Goal: Use online tool/utility: Utilize a website feature to perform a specific function

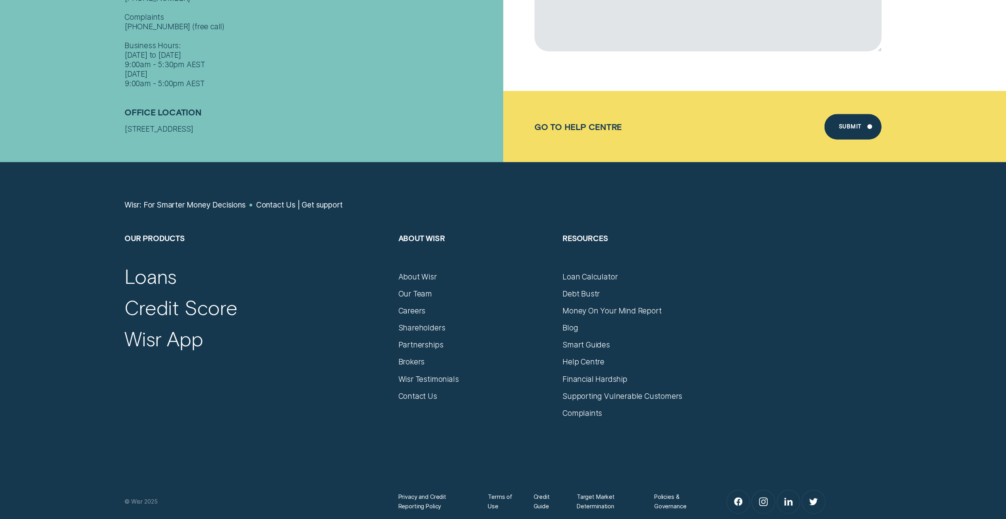
scroll to position [494, 0]
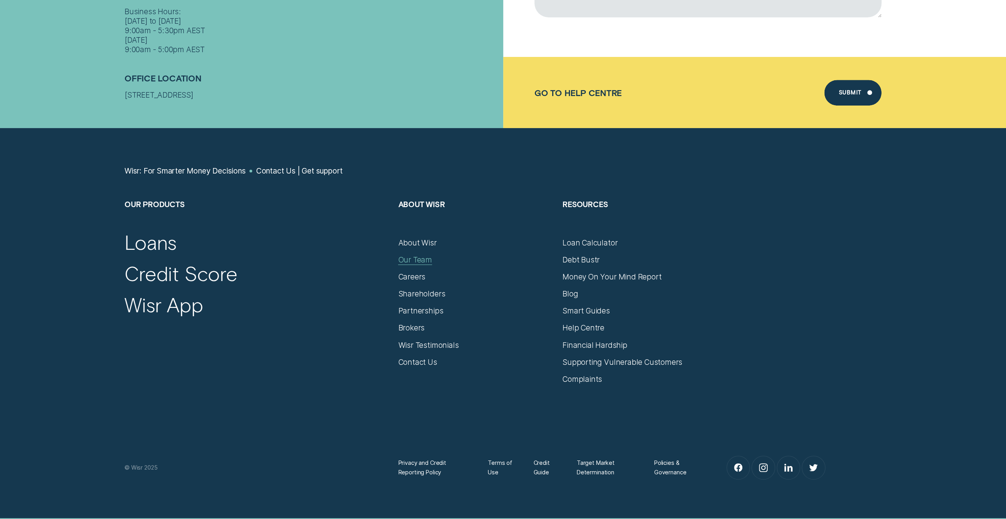
click at [410, 260] on div "Our Team" at bounding box center [415, 259] width 34 height 9
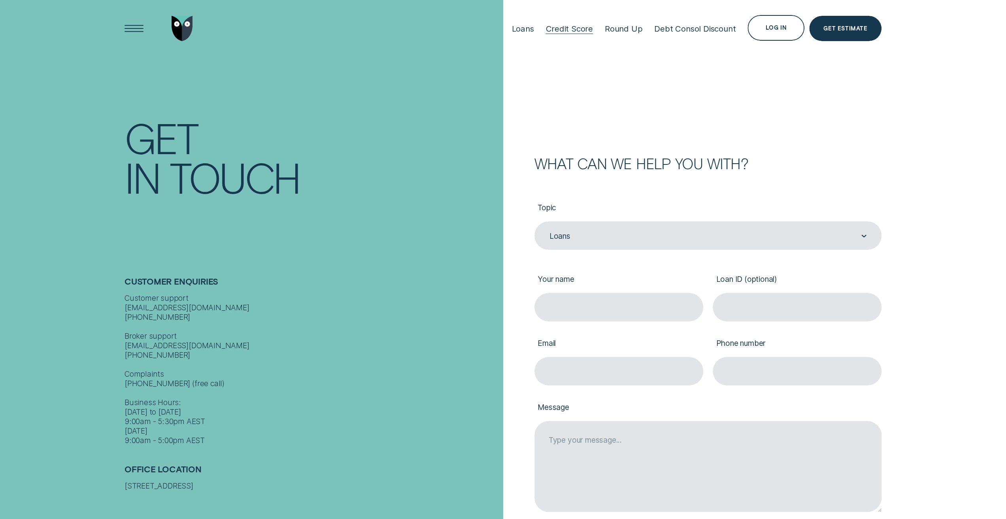
click at [573, 32] on div "Credit Score" at bounding box center [568, 29] width 47 height 10
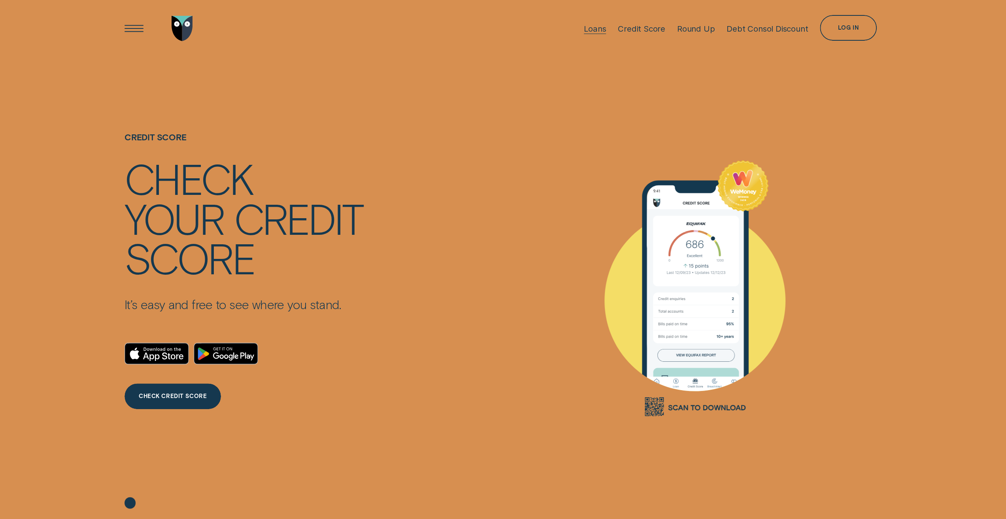
click at [595, 32] on div "Loans" at bounding box center [595, 29] width 22 height 10
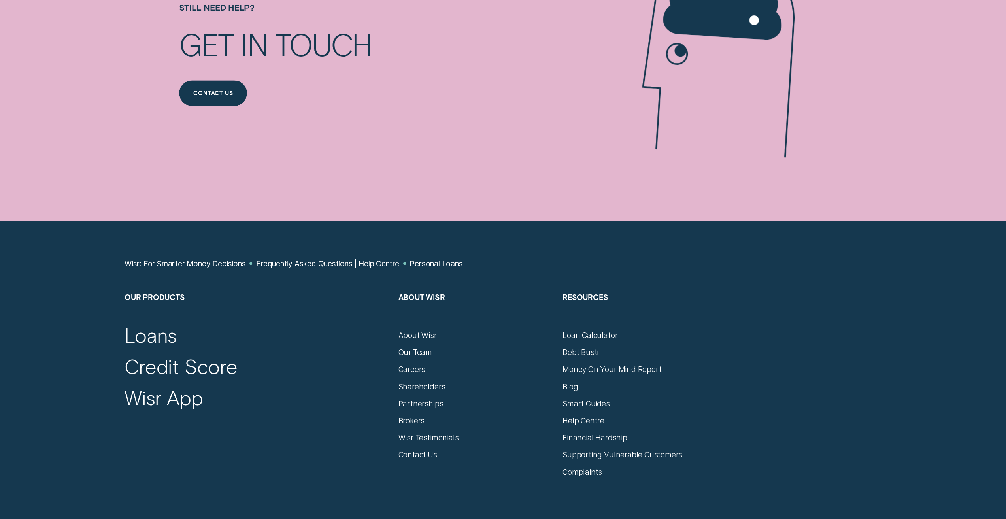
scroll to position [800, 0]
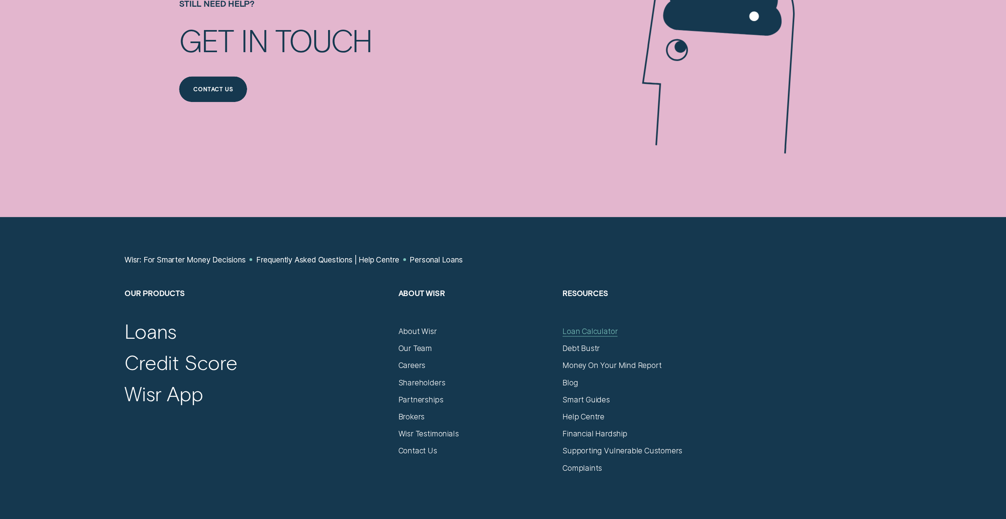
click at [606, 328] on div "Loan Calculator" at bounding box center [589, 330] width 55 height 9
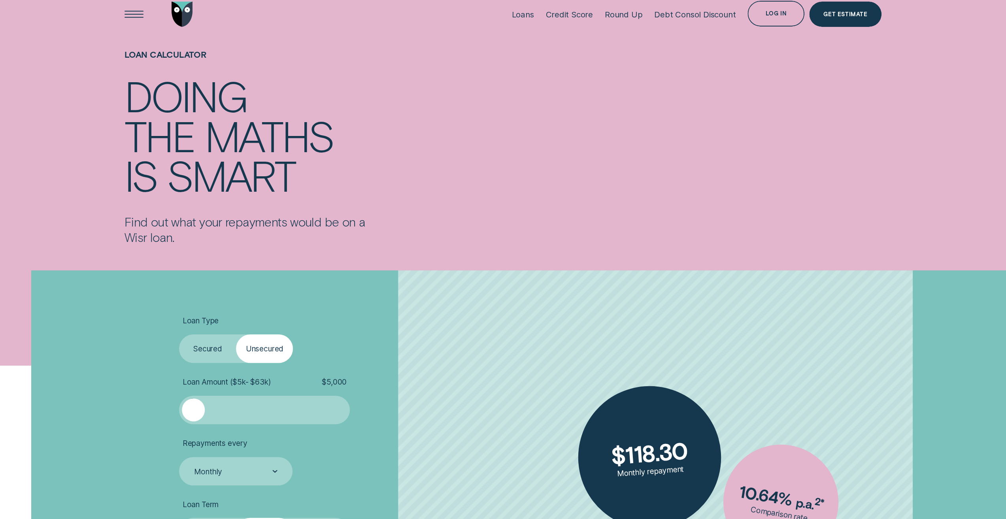
scroll to position [90, 0]
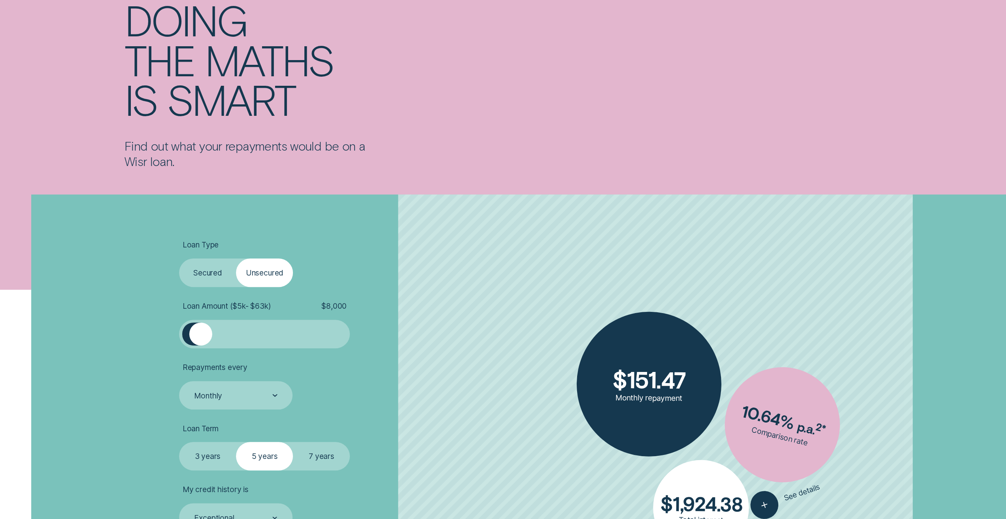
drag, startPoint x: 206, startPoint y: 336, endPoint x: 200, endPoint y: 332, distance: 6.4
click at [200, 332] on div at bounding box center [200, 334] width 23 height 23
click at [196, 451] on label "3 years" at bounding box center [207, 456] width 57 height 28
click at [179, 442] on input "3 years" at bounding box center [179, 442] width 0 height 0
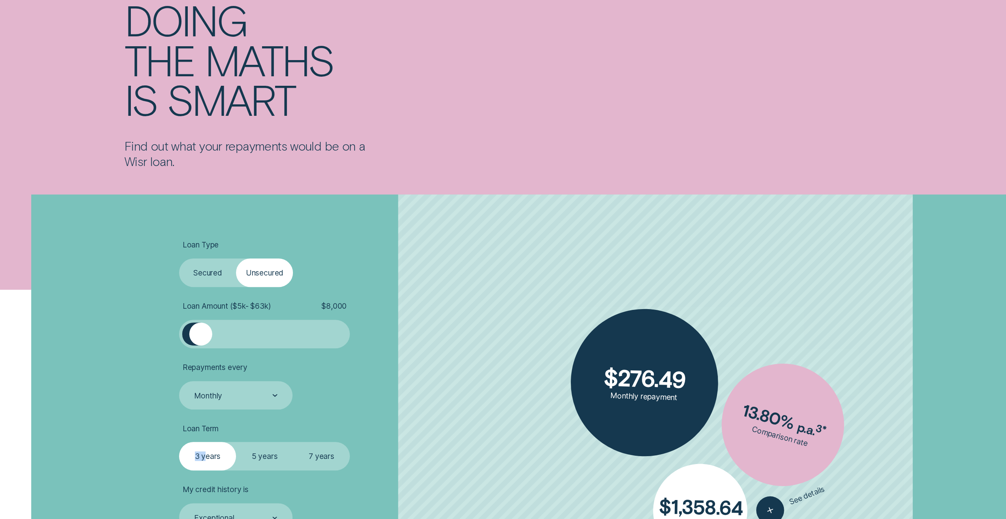
drag, startPoint x: 207, startPoint y: 455, endPoint x: 164, endPoint y: 451, distance: 42.8
click at [164, 451] on div "Loan Type Select Loan Type Secured Unsecured Loan Amount ( $5k - $63k ) $ 8,000…" at bounding box center [503, 423] width 766 height 458
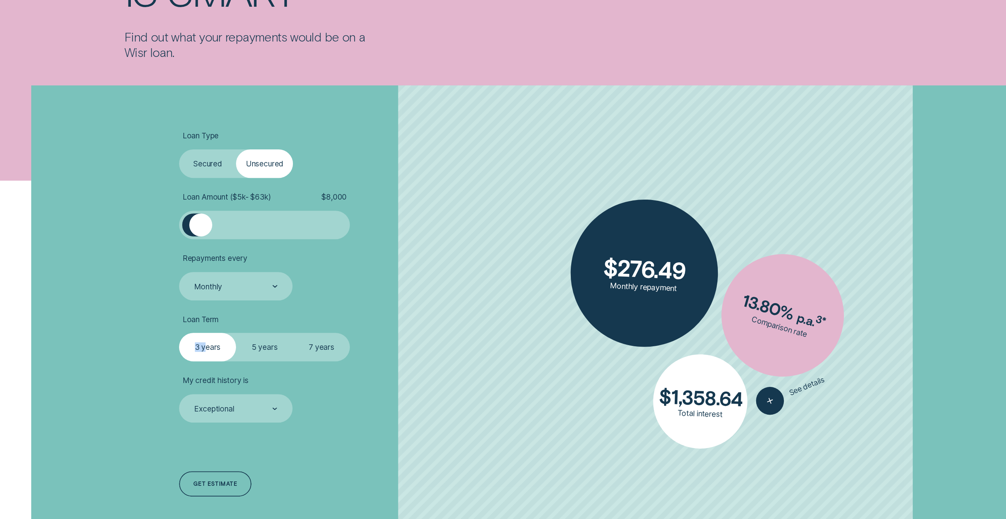
scroll to position [251, 0]
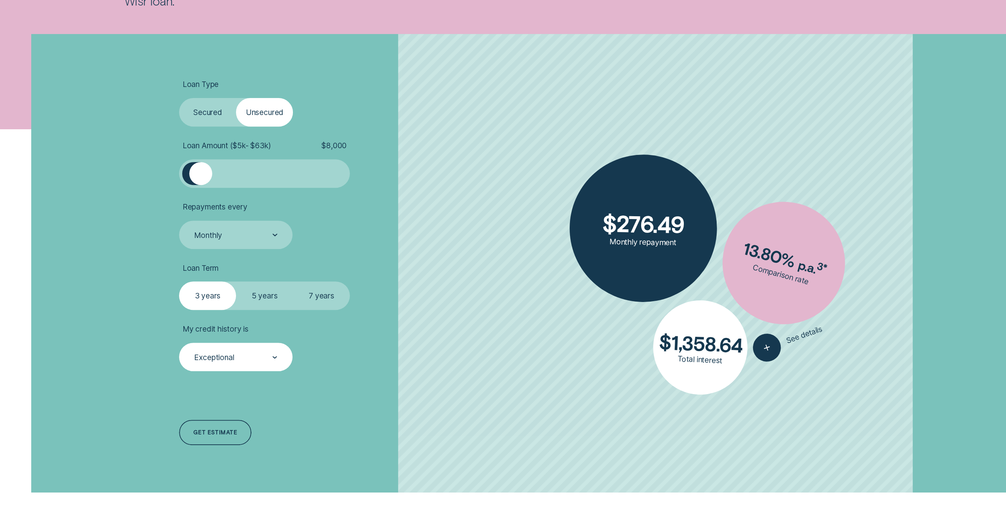
click at [223, 365] on div "Exceptional" at bounding box center [235, 357] width 113 height 28
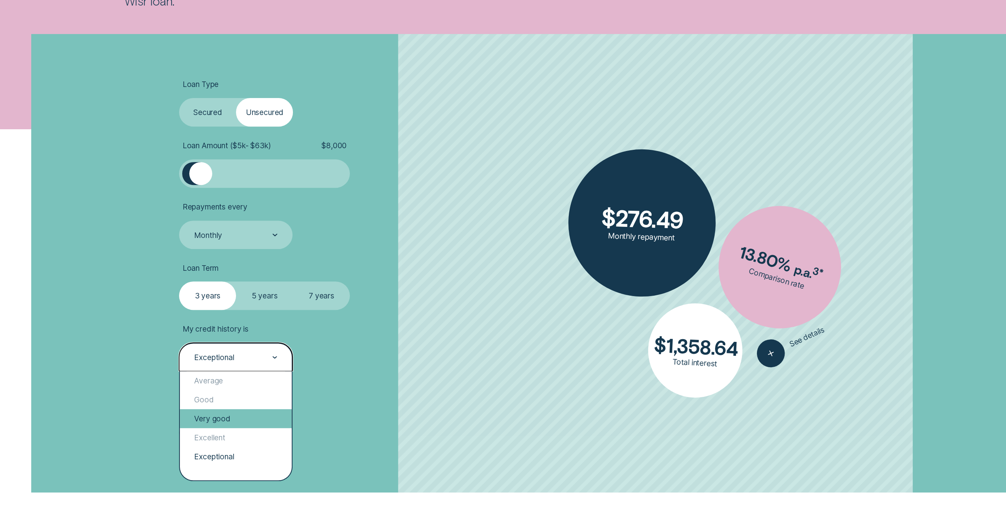
click at [219, 416] on div "Very good" at bounding box center [236, 418] width 112 height 19
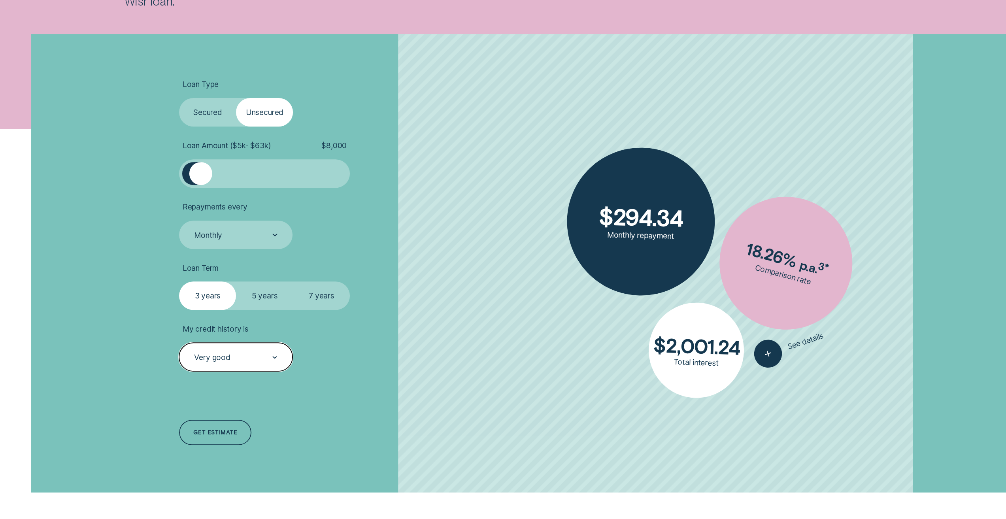
click at [257, 359] on div "Very good" at bounding box center [235, 357] width 84 height 10
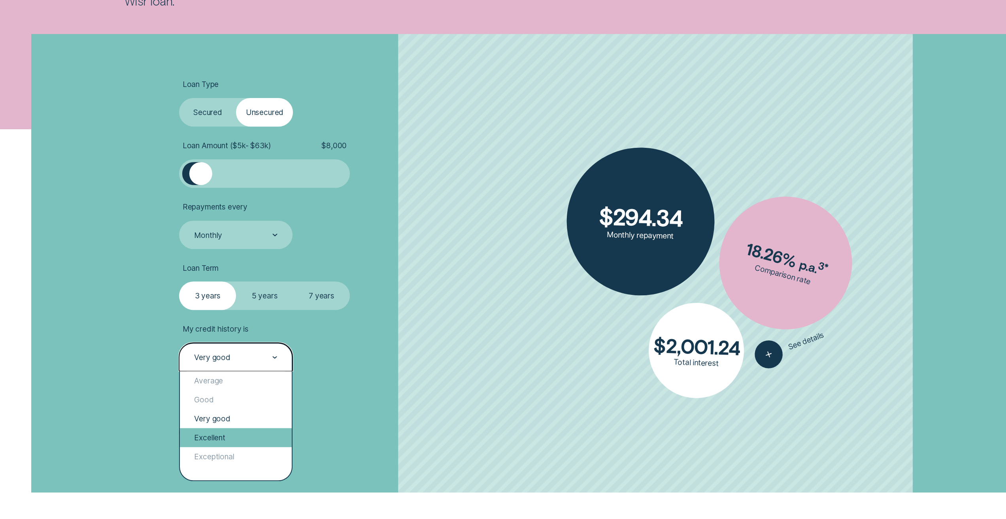
click at [218, 434] on div "Excellent" at bounding box center [236, 437] width 112 height 19
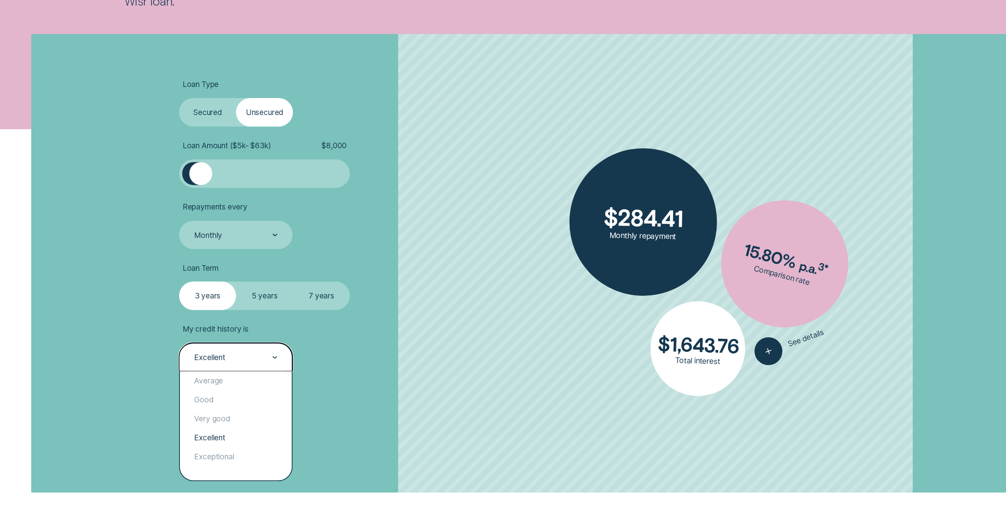
click at [234, 349] on div "Excellent" at bounding box center [235, 357] width 113 height 28
click at [217, 422] on div "Very good" at bounding box center [236, 418] width 112 height 19
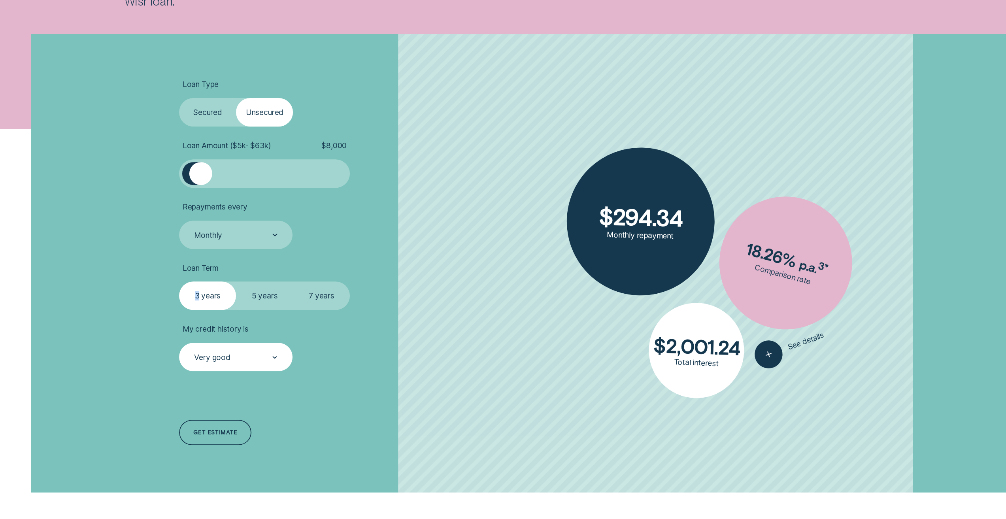
drag, startPoint x: 197, startPoint y: 287, endPoint x: 134, endPoint y: 280, distance: 63.2
click at [134, 280] on div "Loan Type Select Loan Type Secured Unsecured Loan Amount ( $5k - $63k ) $ 8,000…" at bounding box center [503, 263] width 766 height 458
click at [77, 294] on div "Loan Type Select Loan Type Secured Unsecured Loan Amount ( $5k - $63k ) $ 8,000…" at bounding box center [503, 263] width 1006 height 458
click at [211, 430] on div "Get estimate" at bounding box center [215, 432] width 44 height 5
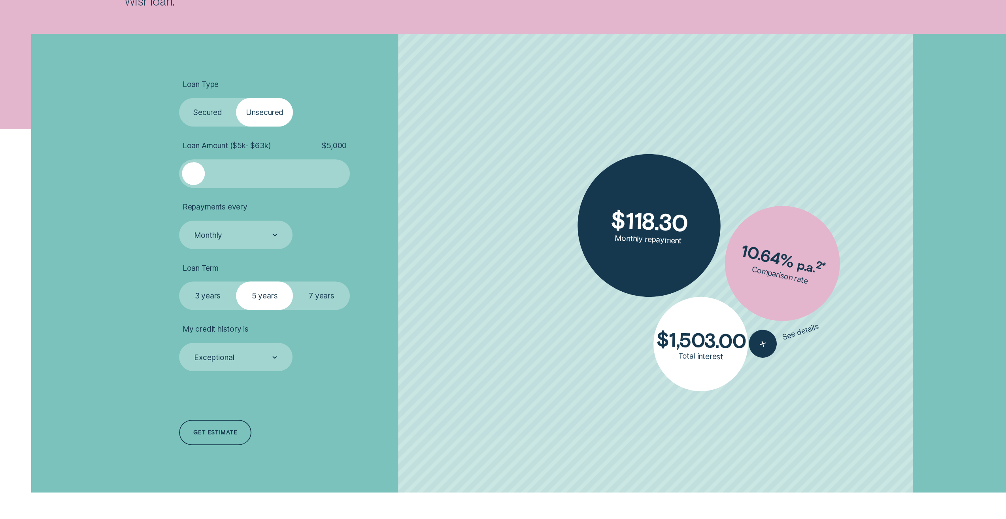
click at [196, 296] on label "3 years" at bounding box center [207, 295] width 57 height 28
click at [179, 281] on input "3 years" at bounding box center [179, 281] width 0 height 0
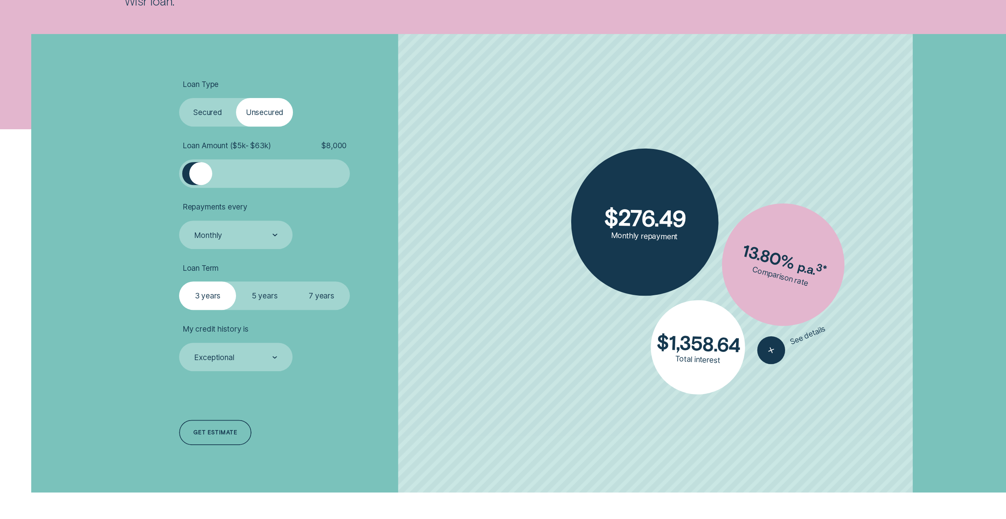
drag, startPoint x: 196, startPoint y: 174, endPoint x: 201, endPoint y: 176, distance: 5.1
click at [201, 176] on div at bounding box center [200, 173] width 23 height 23
click at [271, 360] on div "Exceptional" at bounding box center [235, 357] width 84 height 10
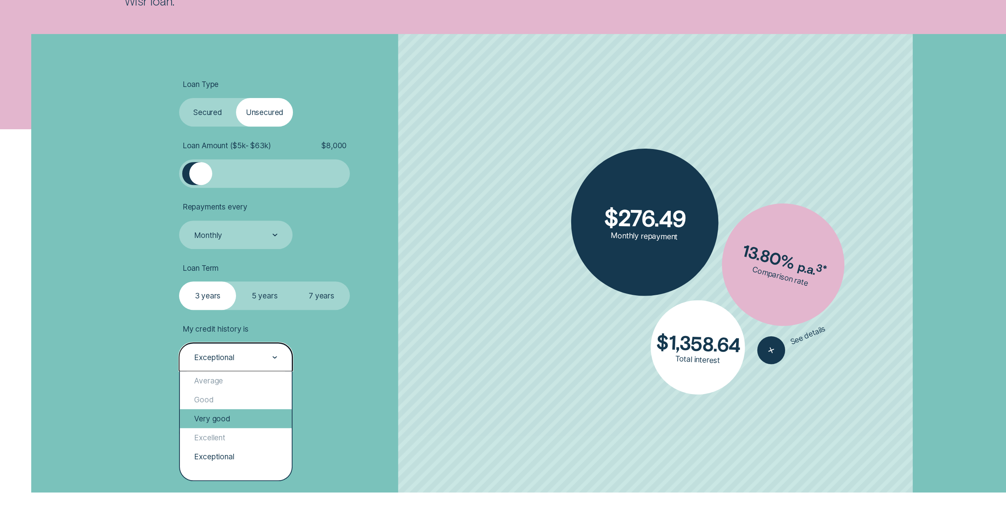
click at [238, 427] on div "Very good" at bounding box center [236, 418] width 112 height 19
